Goal: Task Accomplishment & Management: Manage account settings

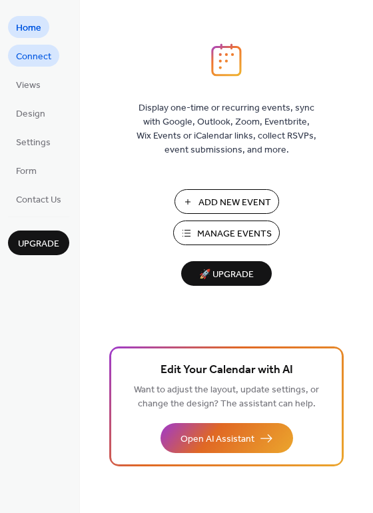
click at [37, 57] on span "Connect" at bounding box center [33, 57] width 35 height 14
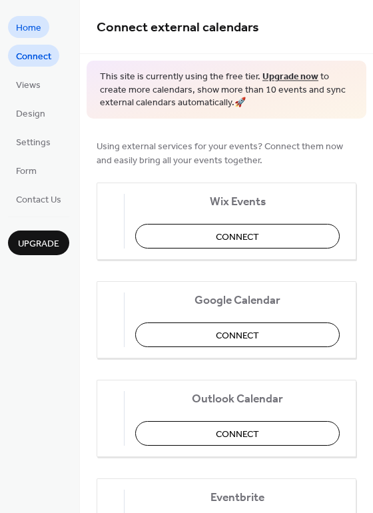
click at [34, 27] on span "Home" at bounding box center [28, 28] width 25 height 14
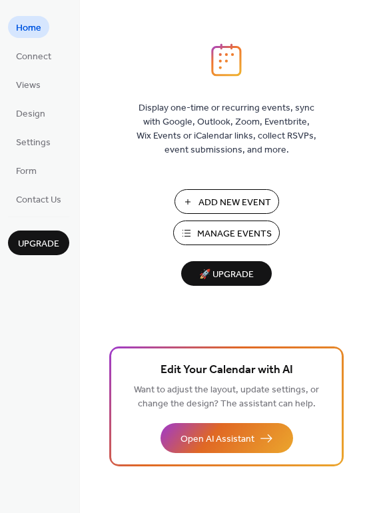
click at [245, 230] on span "Manage Events" at bounding box center [234, 234] width 75 height 14
click at [40, 53] on span "Connect" at bounding box center [33, 57] width 35 height 14
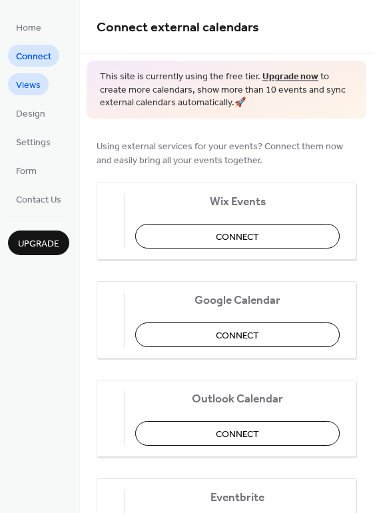
click at [34, 87] on span "Views" at bounding box center [28, 86] width 25 height 14
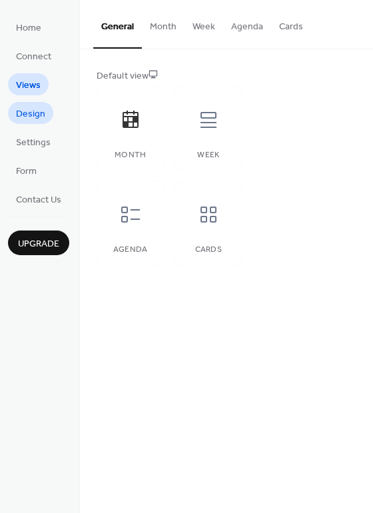
click at [37, 123] on ul "Home Connect Views Design Settings Form Contact Us" at bounding box center [38, 113] width 61 height 194
click at [37, 123] on link "Design" at bounding box center [30, 113] width 45 height 22
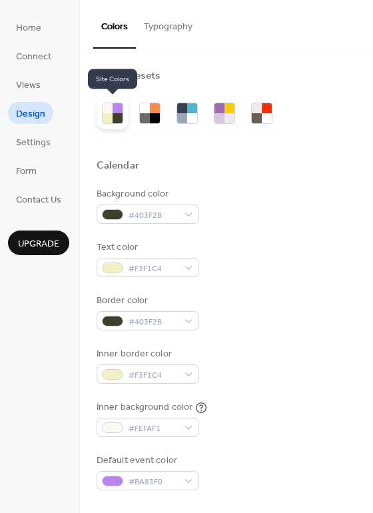
click at [109, 117] on div at bounding box center [108, 118] width 10 height 10
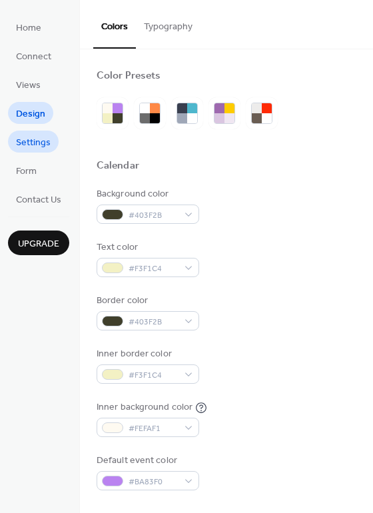
click at [39, 141] on span "Settings" at bounding box center [33, 143] width 35 height 14
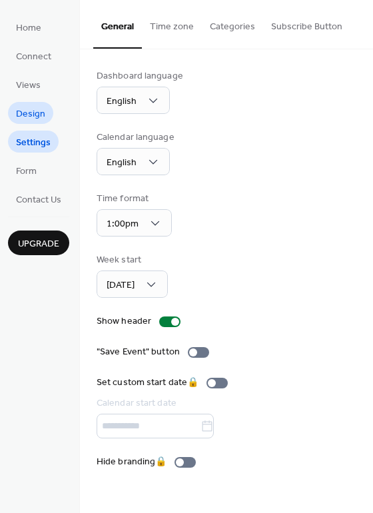
click at [41, 112] on span "Design" at bounding box center [30, 114] width 29 height 14
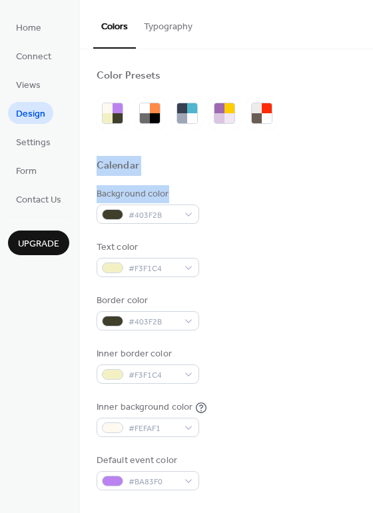
drag, startPoint x: 367, startPoint y: 157, endPoint x: 365, endPoint y: 222, distance: 64.7
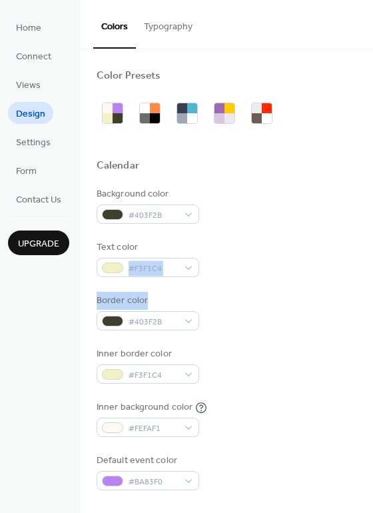
drag, startPoint x: 367, startPoint y: 270, endPoint x: 366, endPoint y: 289, distance: 19.3
click at [316, 266] on div "Text color #F3F1C4" at bounding box center [227, 259] width 260 height 37
drag, startPoint x: 368, startPoint y: 268, endPoint x: 360, endPoint y: 296, distance: 29.1
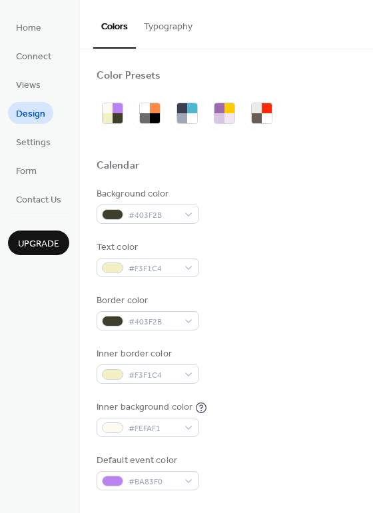
click at [268, 198] on div "Background color #403F2B" at bounding box center [227, 205] width 260 height 37
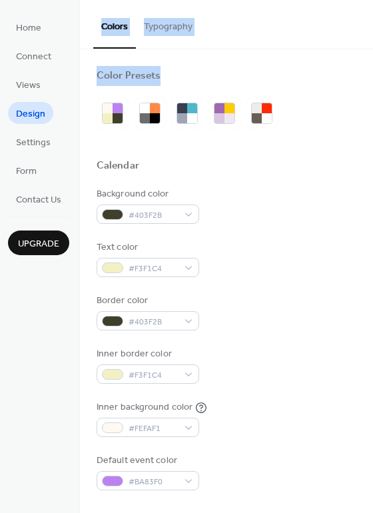
drag, startPoint x: 368, startPoint y: 41, endPoint x: 324, endPoint y: 149, distance: 116.5
click at [334, 144] on div "Colors Typography Color Presets Calendar Background color #403F2B Text color #F…" at bounding box center [226, 256] width 293 height 513
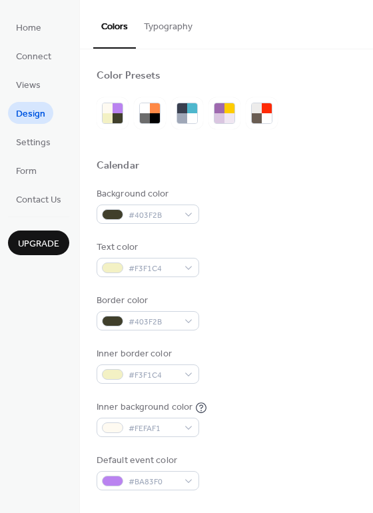
click at [313, 192] on div "Background color #403F2B" at bounding box center [227, 205] width 260 height 37
drag, startPoint x: 368, startPoint y: 268, endPoint x: 314, endPoint y: 252, distance: 56.3
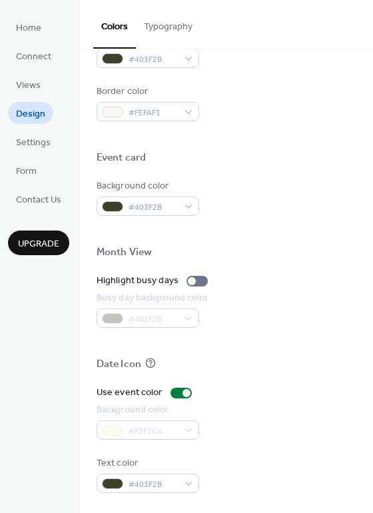
scroll to position [570, 0]
click at [188, 282] on div at bounding box center [192, 281] width 8 height 8
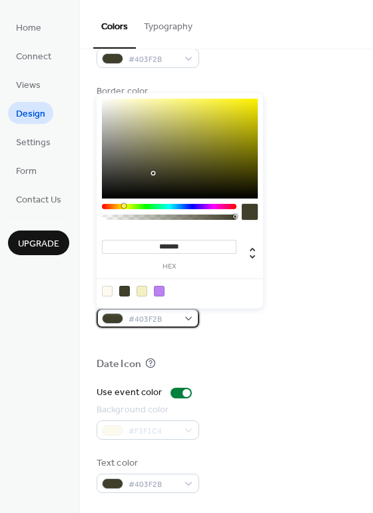
click at [153, 315] on span "#403F2B" at bounding box center [153, 319] width 49 height 14
click at [160, 291] on div at bounding box center [159, 291] width 11 height 11
type input "*******"
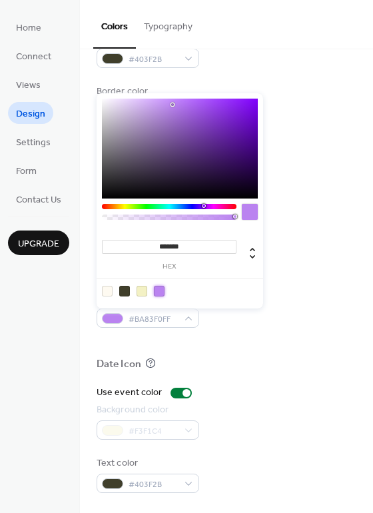
click at [267, 345] on div at bounding box center [227, 343] width 260 height 30
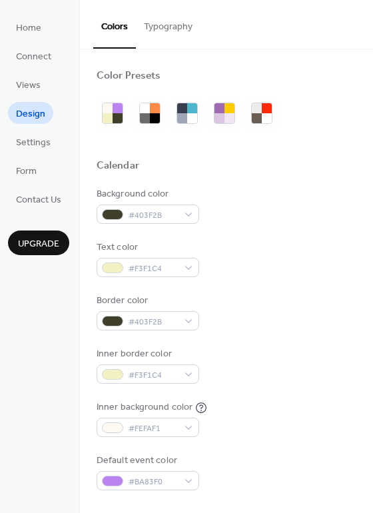
scroll to position [0, 0]
click at [38, 143] on span "Settings" at bounding box center [33, 143] width 35 height 14
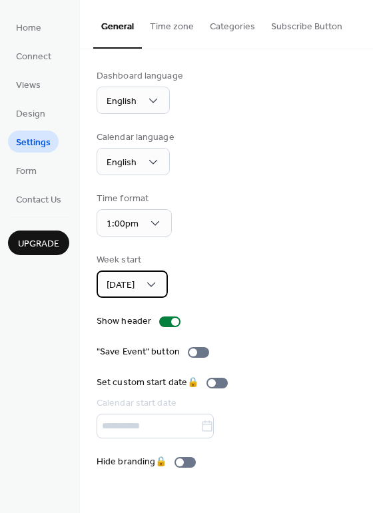
click at [132, 284] on span "Sunday" at bounding box center [121, 285] width 28 height 18
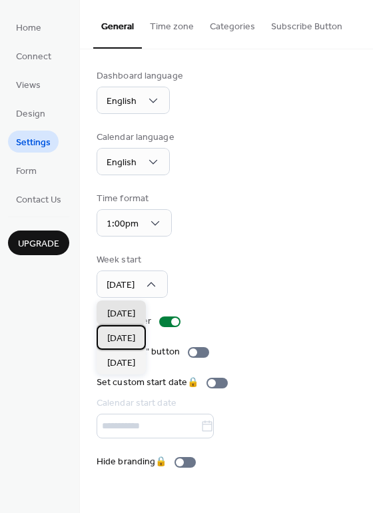
click at [126, 332] on span "Monday" at bounding box center [121, 339] width 28 height 14
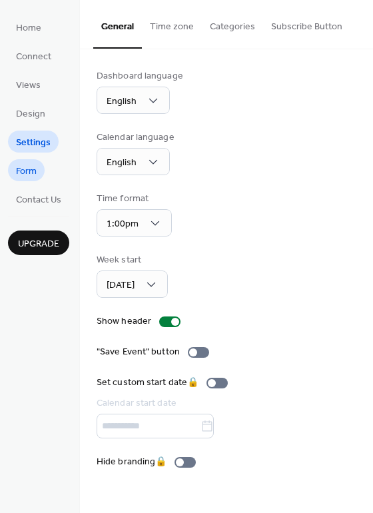
click at [31, 162] on link "Form" at bounding box center [26, 170] width 37 height 22
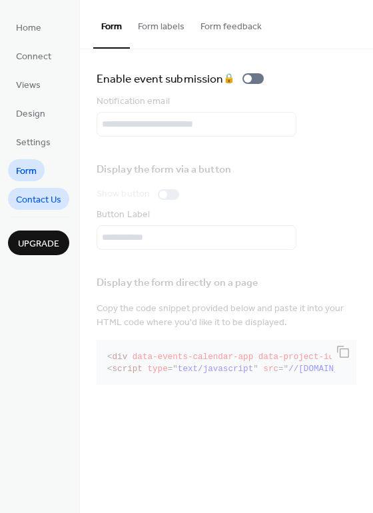
click at [47, 199] on span "Contact Us" at bounding box center [38, 200] width 45 height 14
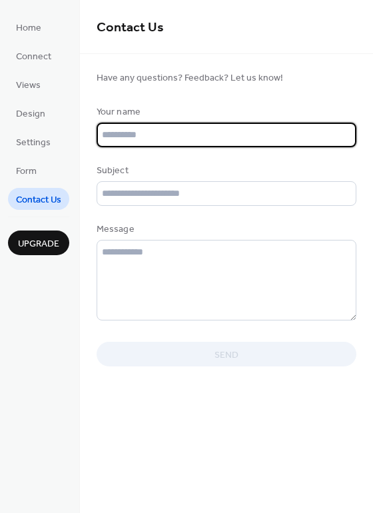
click at [161, 136] on input "text" at bounding box center [227, 135] width 260 height 25
type input "*********"
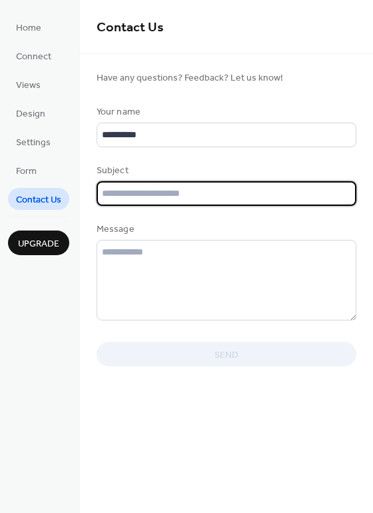
click at [270, 201] on input "text" at bounding box center [227, 193] width 260 height 25
click at [35, 27] on span "Home" at bounding box center [28, 28] width 25 height 14
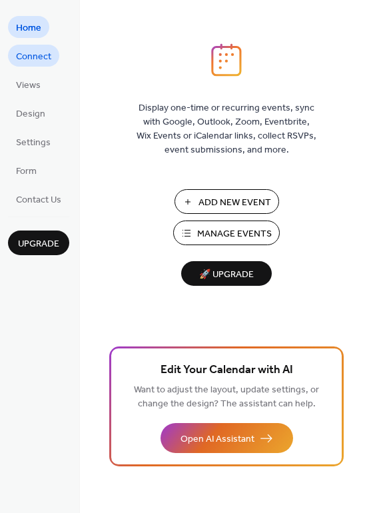
click at [46, 59] on span "Connect" at bounding box center [33, 57] width 35 height 14
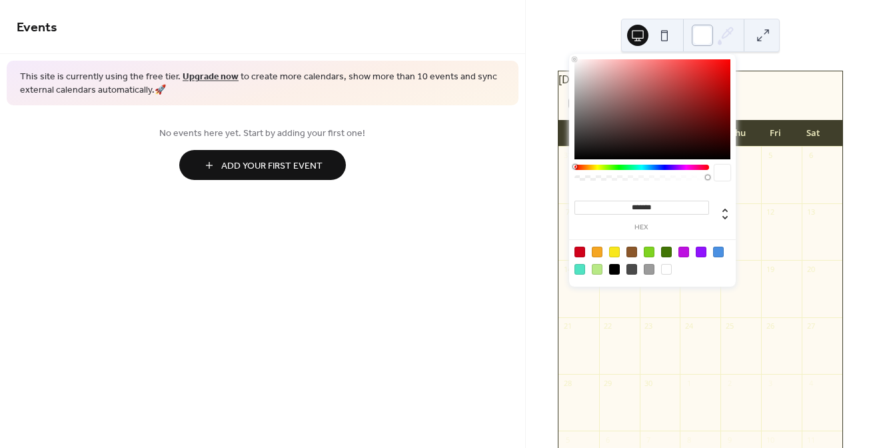
click at [704, 34] on div at bounding box center [702, 35] width 21 height 21
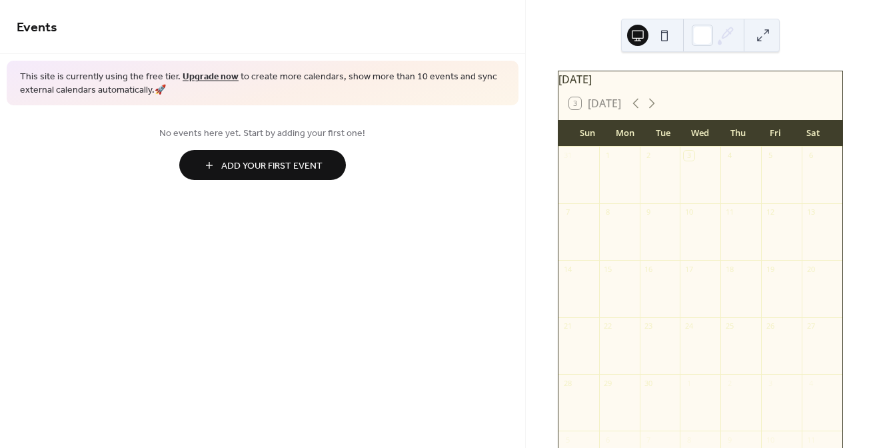
click at [805, 87] on div "[DATE]" at bounding box center [700, 79] width 284 height 16
click at [709, 30] on div at bounding box center [702, 35] width 21 height 21
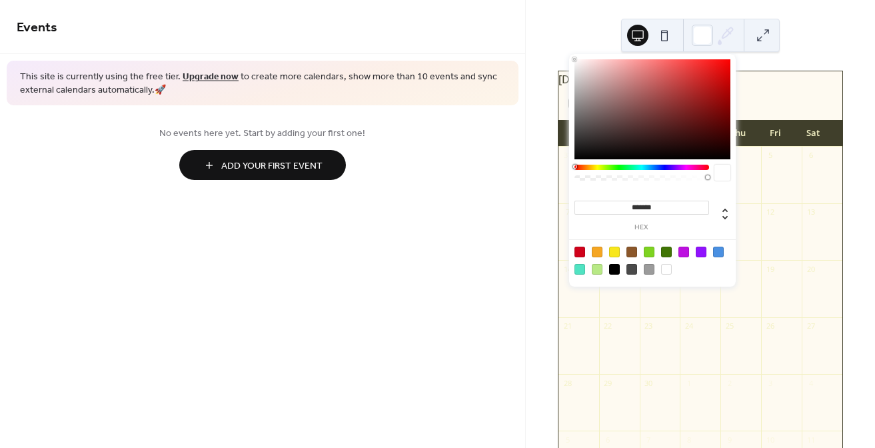
click at [811, 57] on div "[DATE] 3 [DATE] Sun Mon Tue Wed Thu Fri Sat 31 1 2 3 4 5 6 7 8 9 10 11 12 13 14…" at bounding box center [700, 224] width 349 height 448
